Goal: Transaction & Acquisition: Purchase product/service

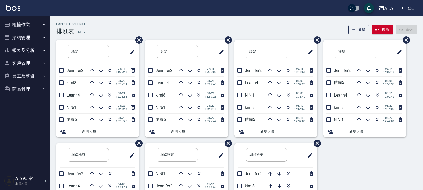
click at [196, 89] on div "08/21 18:39:23" at bounding box center [200, 95] width 50 height 12
click at [197, 93] on icon "button" at bounding box center [199, 95] width 6 height 6
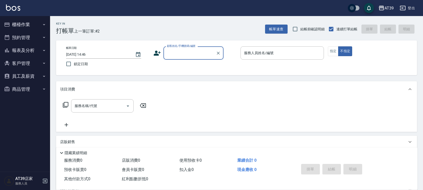
click at [185, 56] on input "顧客姓名/手機號碼/編號" at bounding box center [190, 53] width 48 height 9
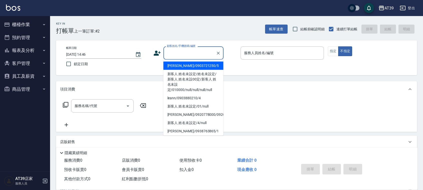
click at [200, 65] on li "[PERSON_NAME]/0903721250/5" at bounding box center [193, 66] width 60 height 8
type input "[PERSON_NAME]/0903721250/5"
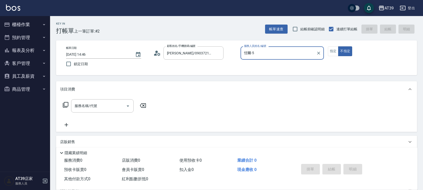
type input "愷爾-5"
click at [334, 53] on button "指定" at bounding box center [333, 51] width 11 height 10
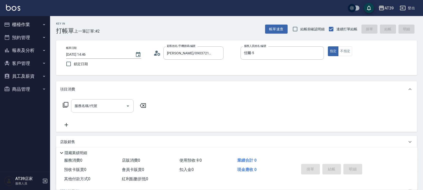
click at [108, 107] on input "服務名稱/代號" at bounding box center [98, 105] width 51 height 9
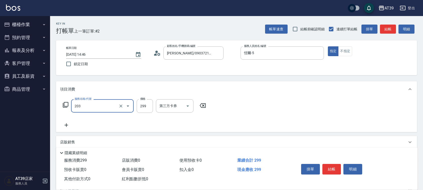
type input "B級洗+剪(203)"
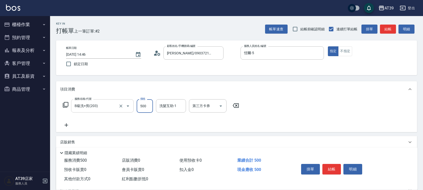
type input "500"
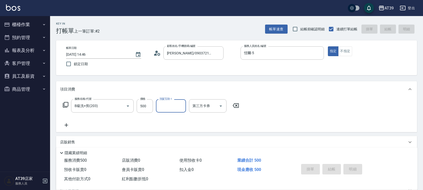
type input "2025/08/22 16:07"
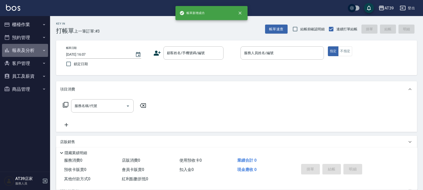
click at [33, 48] on button "報表及分析" at bounding box center [25, 50] width 46 height 13
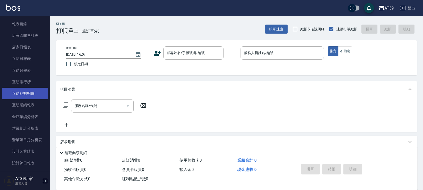
scroll to position [63, 0]
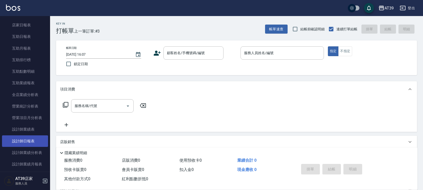
click at [13, 141] on link "設計師日報表" at bounding box center [25, 141] width 46 height 12
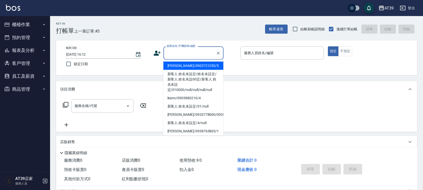
click at [185, 52] on input "顧客姓名/手機號碼/編號" at bounding box center [190, 53] width 48 height 9
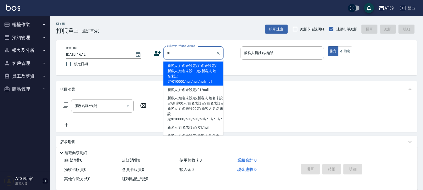
type input "新客人 姓名未設定/姓名未設定/新客人 姓名未設00定/新客人 姓名未設定/010000/null/null/null/null"
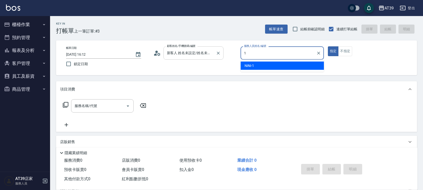
type input "NiNi-1"
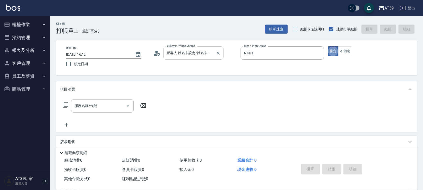
type button "true"
type input "新客人 姓名未設定/01/null"
type input "0"
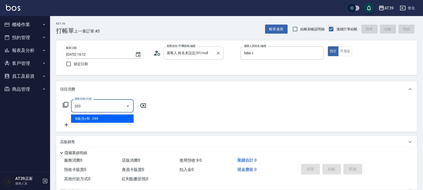
type input "B級洗+剪(203)"
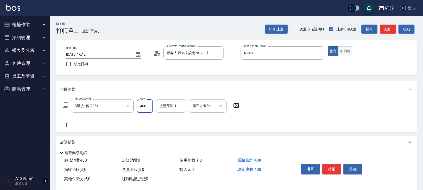
type input "400"
click at [342, 51] on button "不指定" at bounding box center [345, 51] width 14 height 10
click at [388, 24] on div "帳單速查 結帳前確認明細 連續打單結帳 掛單 結帳 明細" at bounding box center [341, 29] width 152 height 11
click at [391, 29] on button "結帳" at bounding box center [388, 29] width 16 height 9
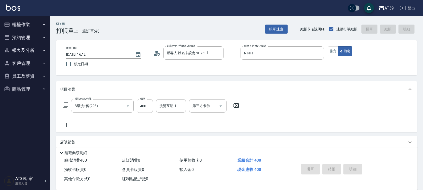
type input "[DATE] 16:18"
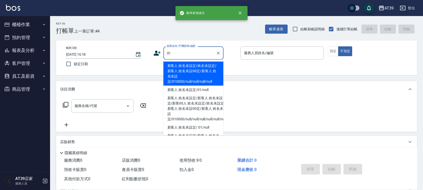
type input "新客人 姓名未設定/姓名未設定/新客人 姓名未設00定/新客人 姓名未設定/010000/null/null/null/null"
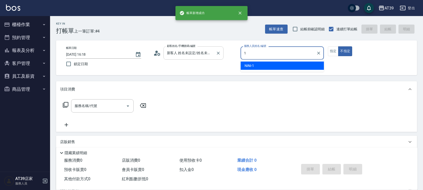
type input "NiNi-1"
type button "false"
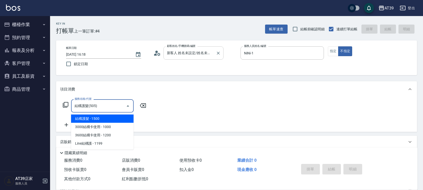
type input "結構護髮(505)"
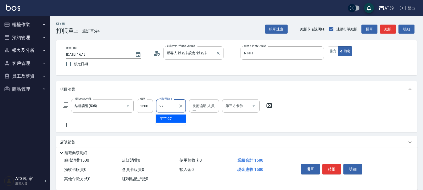
type input "2"
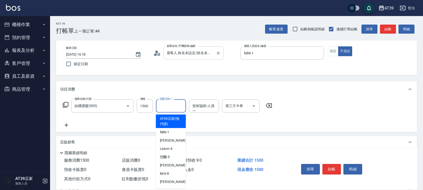
type input "AT39店家(無代號)"
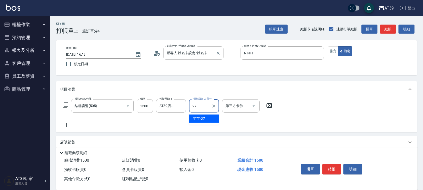
type input "芊芊-27"
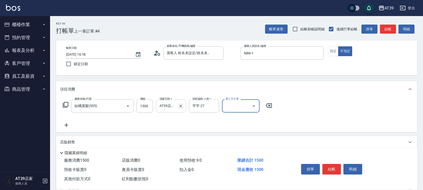
click at [180, 104] on icon "Clear" at bounding box center [180, 105] width 5 height 5
click at [333, 53] on button "指定" at bounding box center [333, 51] width 11 height 10
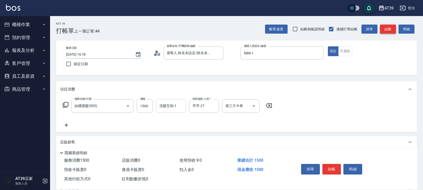
click at [389, 29] on button "結帳" at bounding box center [388, 29] width 16 height 9
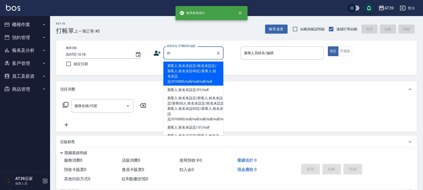
type input "新客人 姓名未設定/姓名未設定/新客人 姓名未設00定/新客人 姓名未設定/010000/null/null/null/null"
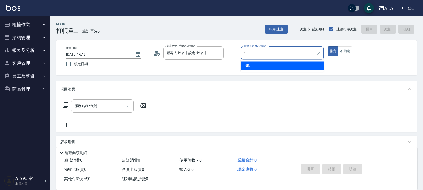
type input "NiNi-1"
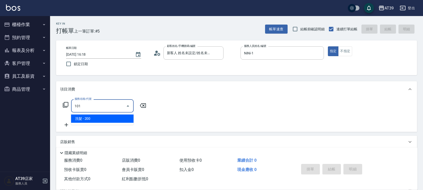
type input "洗髮(101)"
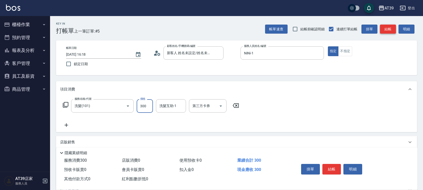
type input "300"
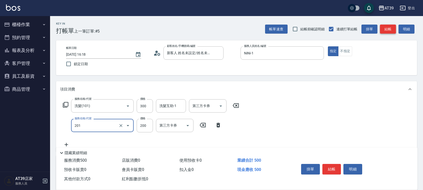
type input "B級單剪(201)"
type input "300"
click at [344, 51] on button "不指定" at bounding box center [345, 51] width 14 height 10
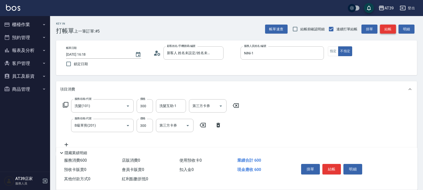
click at [388, 32] on button "結帳" at bounding box center [388, 29] width 16 height 9
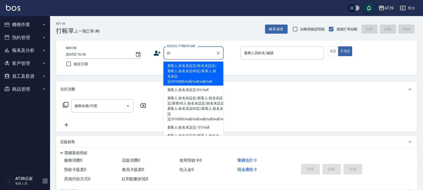
type input "新客人 姓名未設定/姓名未設定/新客人 姓名未設00定/新客人 姓名未設定/010000/null/null/null/null"
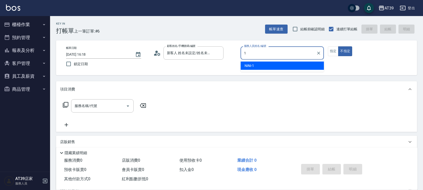
type input "NiNi-1"
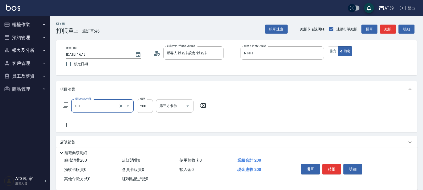
type input "洗髮(101)"
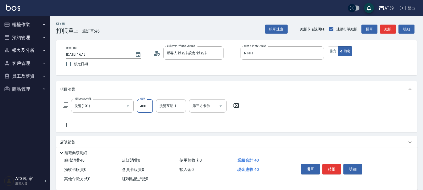
type input "400"
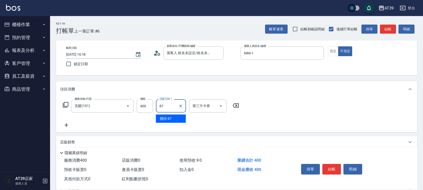
type input "饅頭-87"
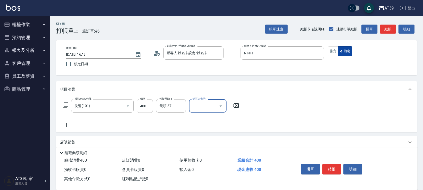
click at [339, 49] on button "不指定" at bounding box center [345, 51] width 14 height 10
click at [335, 50] on button "指定" at bounding box center [333, 51] width 11 height 10
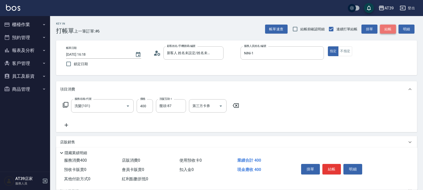
click at [390, 28] on button "結帳" at bounding box center [388, 29] width 16 height 9
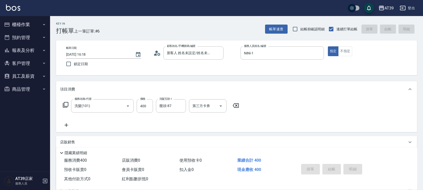
type input "[DATE] 16:19"
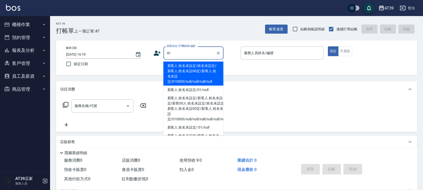
type input "新客人 姓名未設定/姓名未設定/新客人 姓名未設00定/新客人 姓名未設定/010000/null/null/null/null"
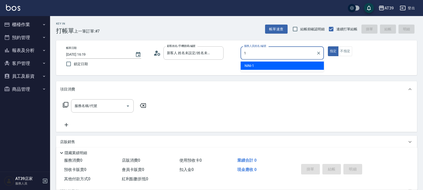
type input "NiNi-1"
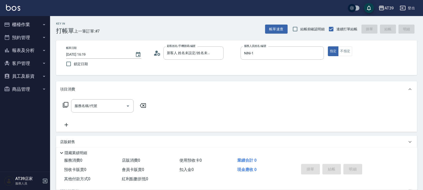
click at [90, 108] on div "服務名稱/代號 服務名稱/代號" at bounding box center [102, 105] width 63 height 13
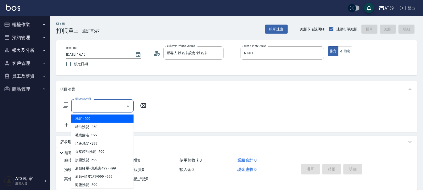
click at [90, 107] on input "服務名稱/代號" at bounding box center [98, 105] width 51 height 9
drag, startPoint x: 131, startPoint y: 113, endPoint x: 135, endPoint y: 123, distance: 11.4
click at [135, 123] on body "AT39 登出 櫃檯作業 打帳單 帳單列表 現金收支登錄 每日結帳 排班表 現場電腦打卡 預約管理 預約管理 單日預約紀錄 單週預約紀錄 報表及分析 報表目錄…" at bounding box center [211, 122] width 423 height 244
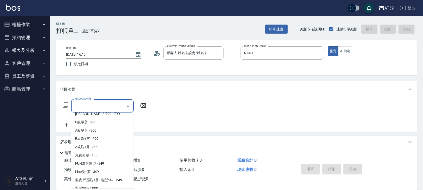
scroll to position [162, 0]
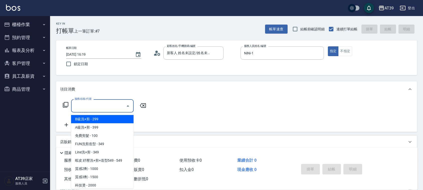
drag, startPoint x: 130, startPoint y: 115, endPoint x: 129, endPoint y: 107, distance: 8.5
click at [130, 115] on span "B級洗+剪 - 299" at bounding box center [102, 119] width 63 height 8
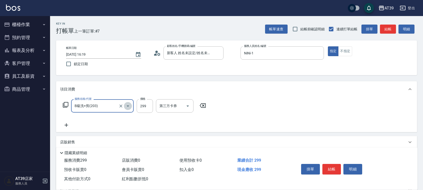
click at [129, 106] on icon "Open" at bounding box center [128, 106] width 6 height 6
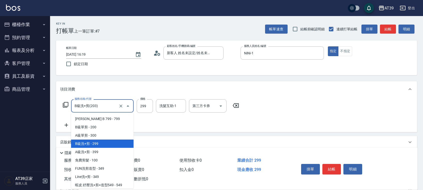
scroll to position [186, 0]
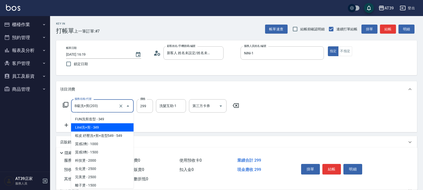
click at [128, 126] on span "Line洗+剪 - 349" at bounding box center [102, 127] width 63 height 8
click at [128, 126] on div "服務名稱/代號 B級洗+剪(203) 服務名稱/代號 價格 299 價格 洗髮互助-1 洗髮互助-1 第三方卡券 第三方卡券" at bounding box center [151, 113] width 182 height 29
type input "Line洗+剪(211)"
type input "349"
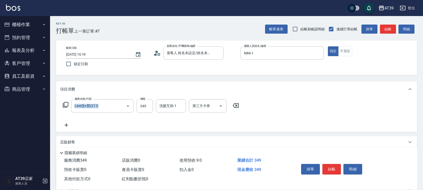
click at [66, 103] on icon at bounding box center [66, 105] width 6 height 6
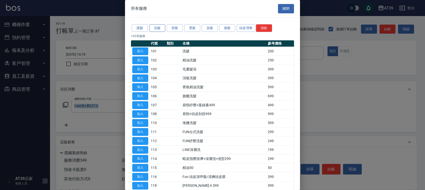
click at [158, 29] on button "洗髮" at bounding box center [157, 28] width 16 height 8
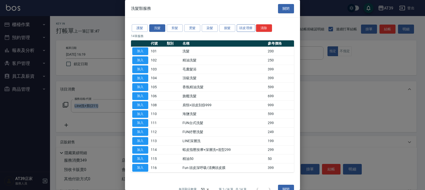
click at [248, 28] on button "頭皮理療" at bounding box center [246, 28] width 19 height 8
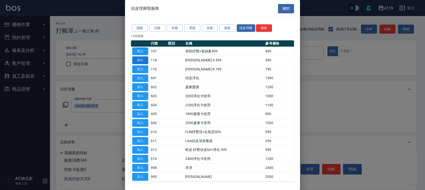
click at [133, 58] on button "加入" at bounding box center [140, 60] width 16 height 8
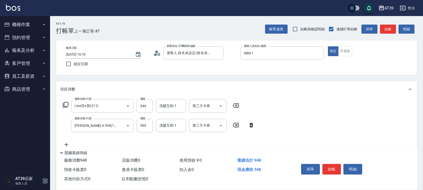
click at [235, 104] on icon at bounding box center [235, 105] width 13 height 6
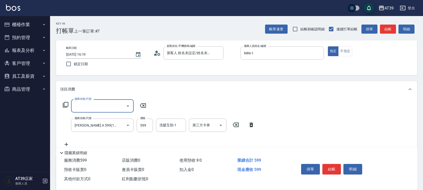
click at [146, 128] on input "599" at bounding box center [145, 125] width 16 height 14
type input "600"
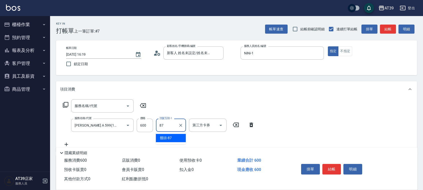
type input "饅頭-87"
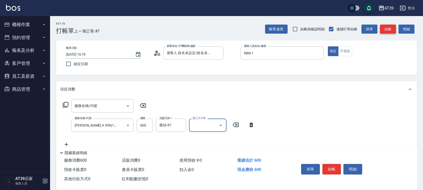
click at [384, 27] on button "結帳" at bounding box center [388, 29] width 16 height 9
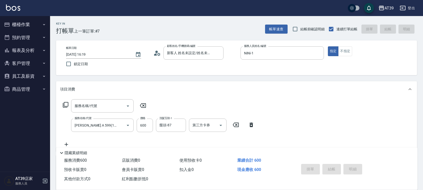
type input "[DATE] 16:39"
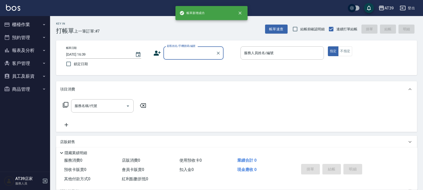
scroll to position [0, 0]
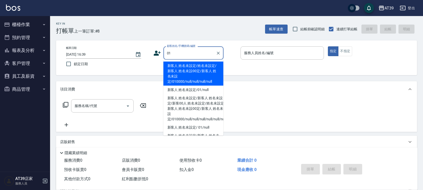
type input "新客人 姓名未設定/姓名未設定/新客人 姓名未設00定/新客人 姓名未設定/010000/null/null/null/null"
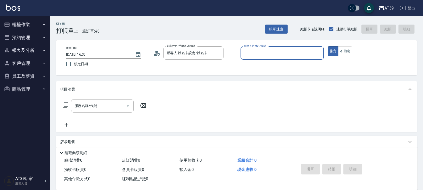
click at [328, 46] on button "指定" at bounding box center [333, 51] width 11 height 10
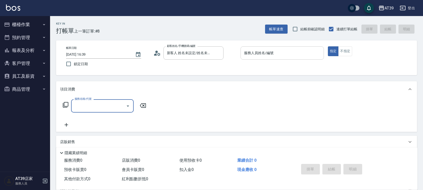
click at [286, 55] on input "服務人員姓名/編號" at bounding box center [282, 53] width 79 height 9
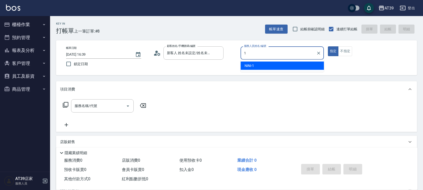
type input "NiNi-1"
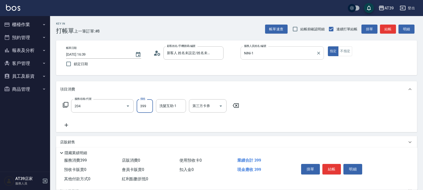
type input "A級洗+剪(204)"
type input "600"
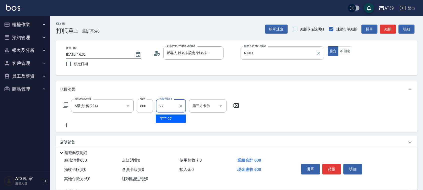
type input "芊芊-27"
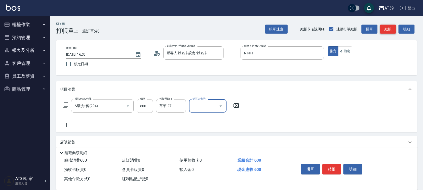
click at [391, 27] on button "結帳" at bounding box center [388, 29] width 16 height 9
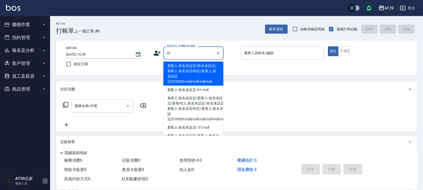
type input "新客人 姓名未設定/姓名未設定/新客人 姓名未設00定/新客人 姓名未設定/010000/null/null/null/null"
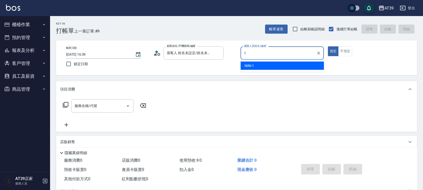
type input "NiNi-1"
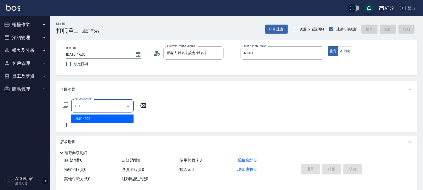
type input "洗髮(101)"
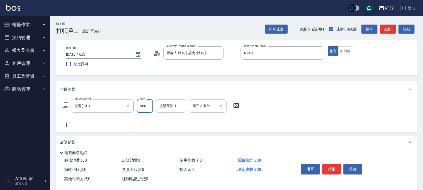
type input "300"
type input "芊芊-27"
click at [390, 26] on button "結帳" at bounding box center [388, 29] width 16 height 9
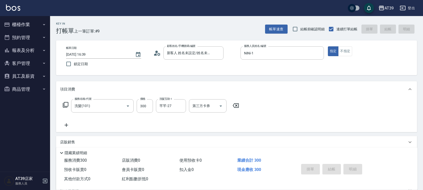
type input "[DATE] 16:42"
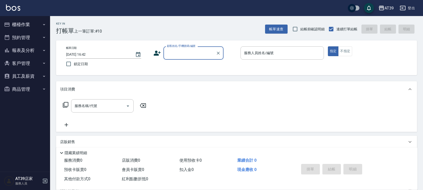
click at [8, 47] on button "報表及分析" at bounding box center [25, 50] width 46 height 13
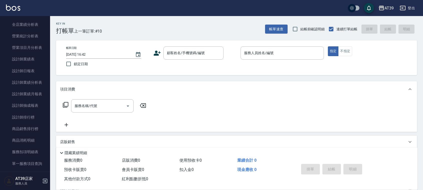
scroll to position [157, 0]
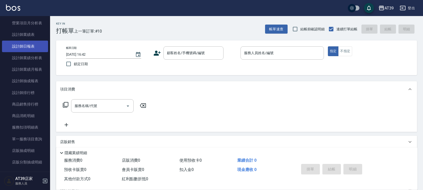
click at [15, 45] on link "設計師日報表" at bounding box center [25, 47] width 46 height 12
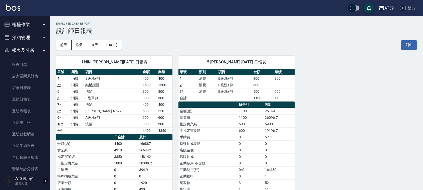
click at [31, 24] on button "櫃檯作業" at bounding box center [25, 24] width 46 height 13
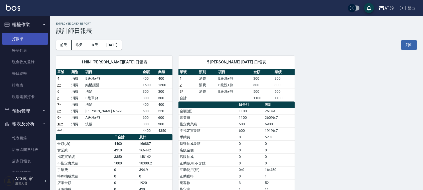
click at [30, 40] on link "打帳單" at bounding box center [25, 39] width 46 height 12
